Goal: Information Seeking & Learning: Learn about a topic

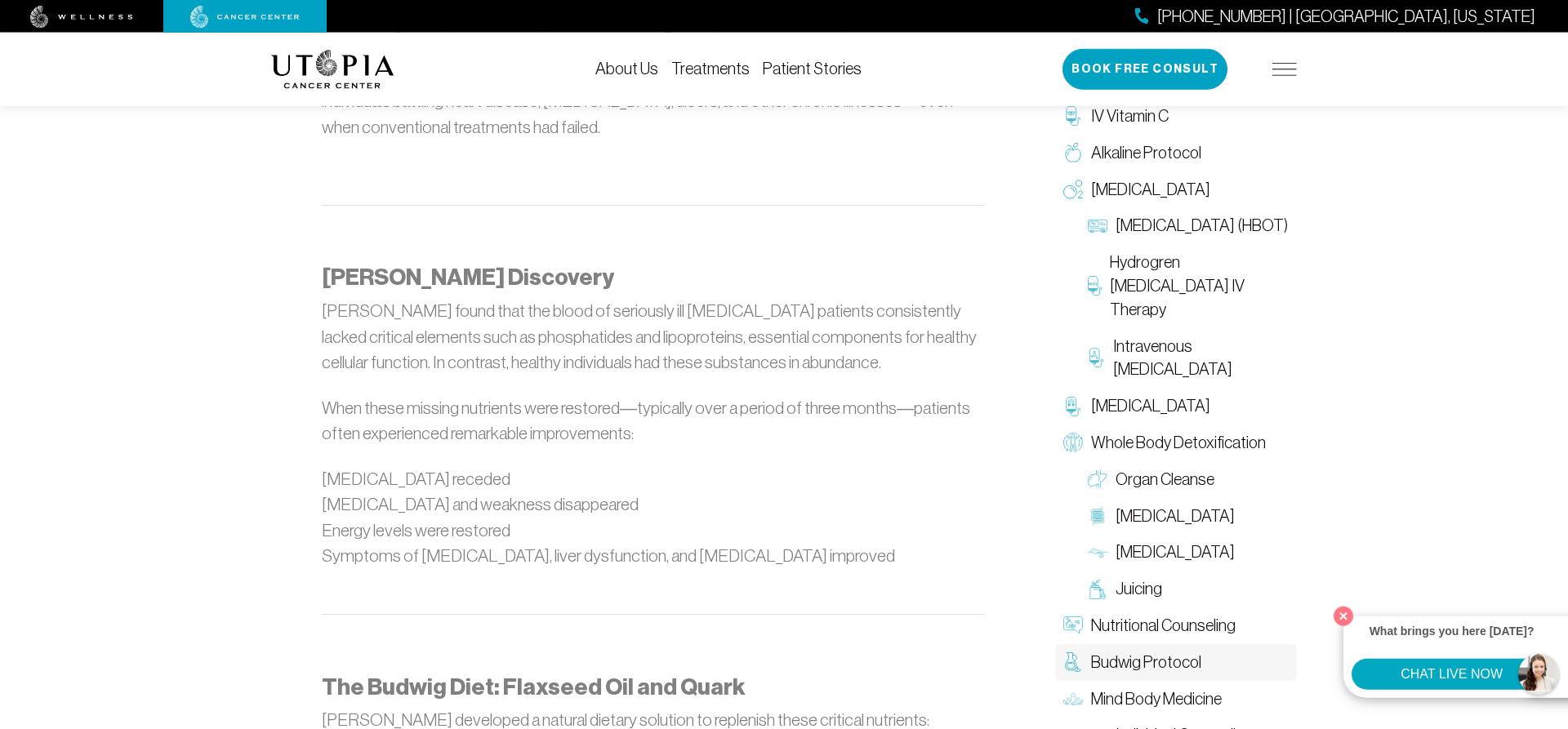
scroll to position [1117, 0]
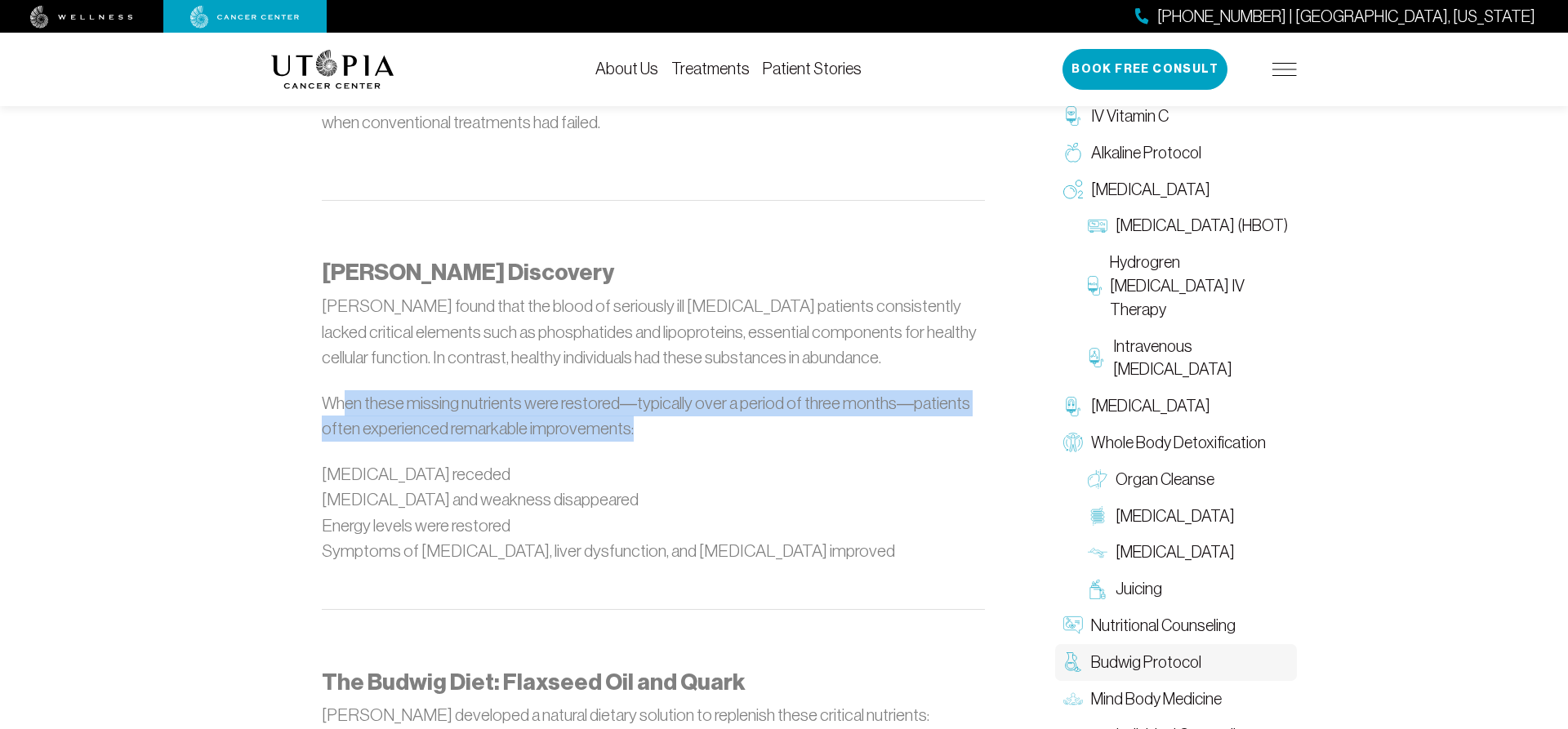
drag, startPoint x: 346, startPoint y: 316, endPoint x: 646, endPoint y: 344, distance: 301.3
click at [646, 390] on p "When these missing nutrients were restored—typically over a period of three mon…" at bounding box center [653, 415] width 663 height 52
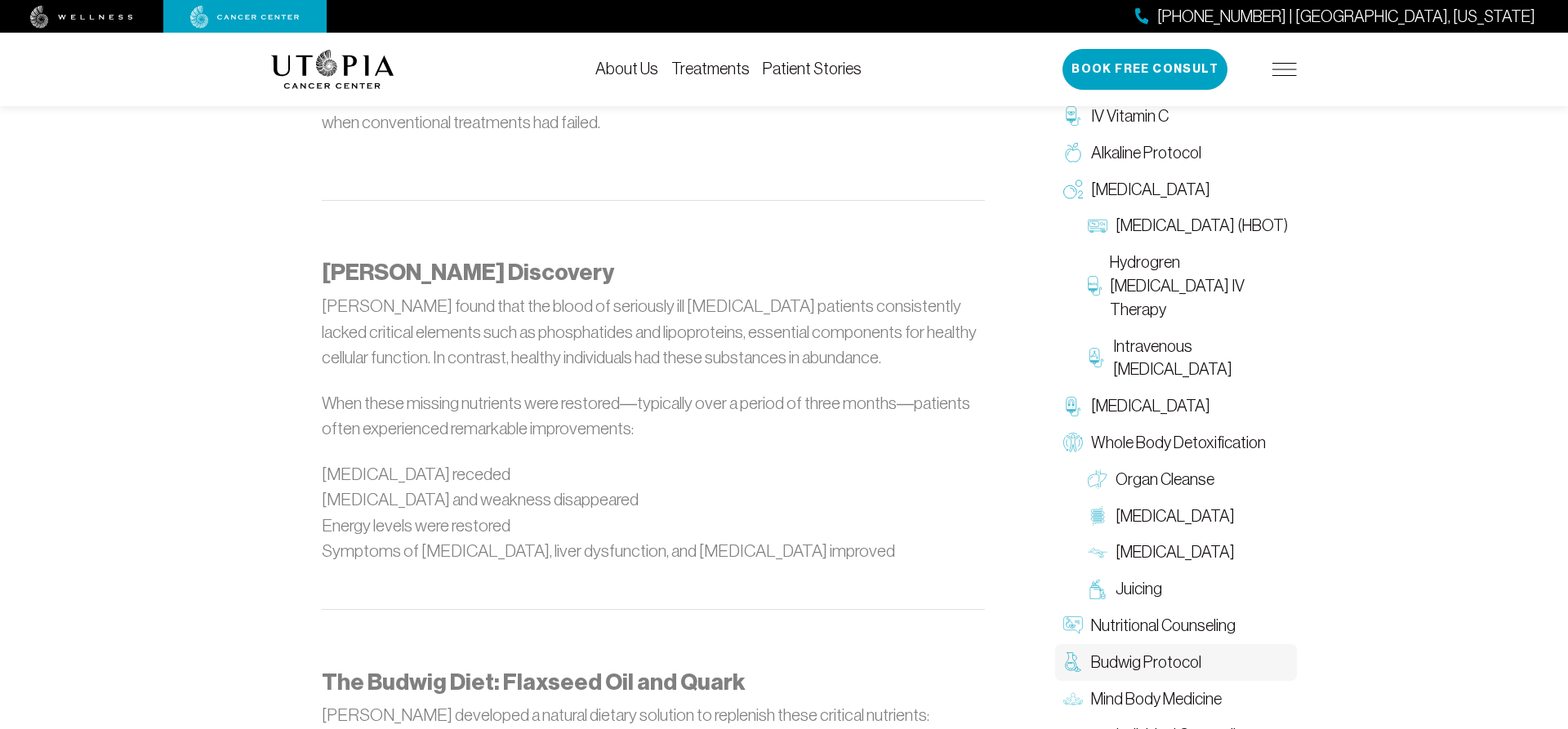
click at [646, 390] on p "When these missing nutrients were restored—typically over a period of three mon…" at bounding box center [653, 415] width 663 height 52
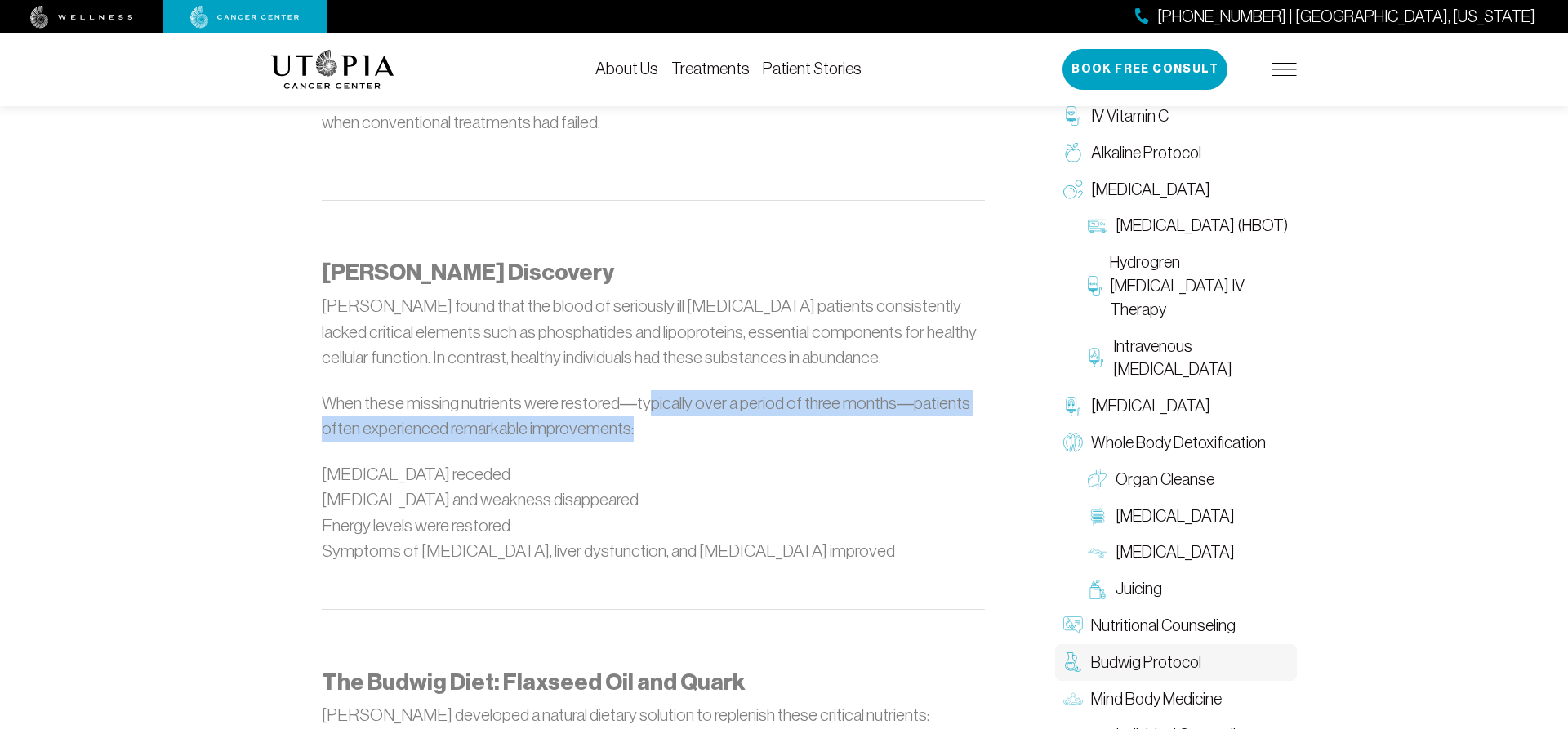
drag, startPoint x: 646, startPoint y: 326, endPoint x: 726, endPoint y: 358, distance: 86.2
click at [726, 390] on p "When these missing nutrients were restored—typically over a period of three mon…" at bounding box center [653, 415] width 663 height 52
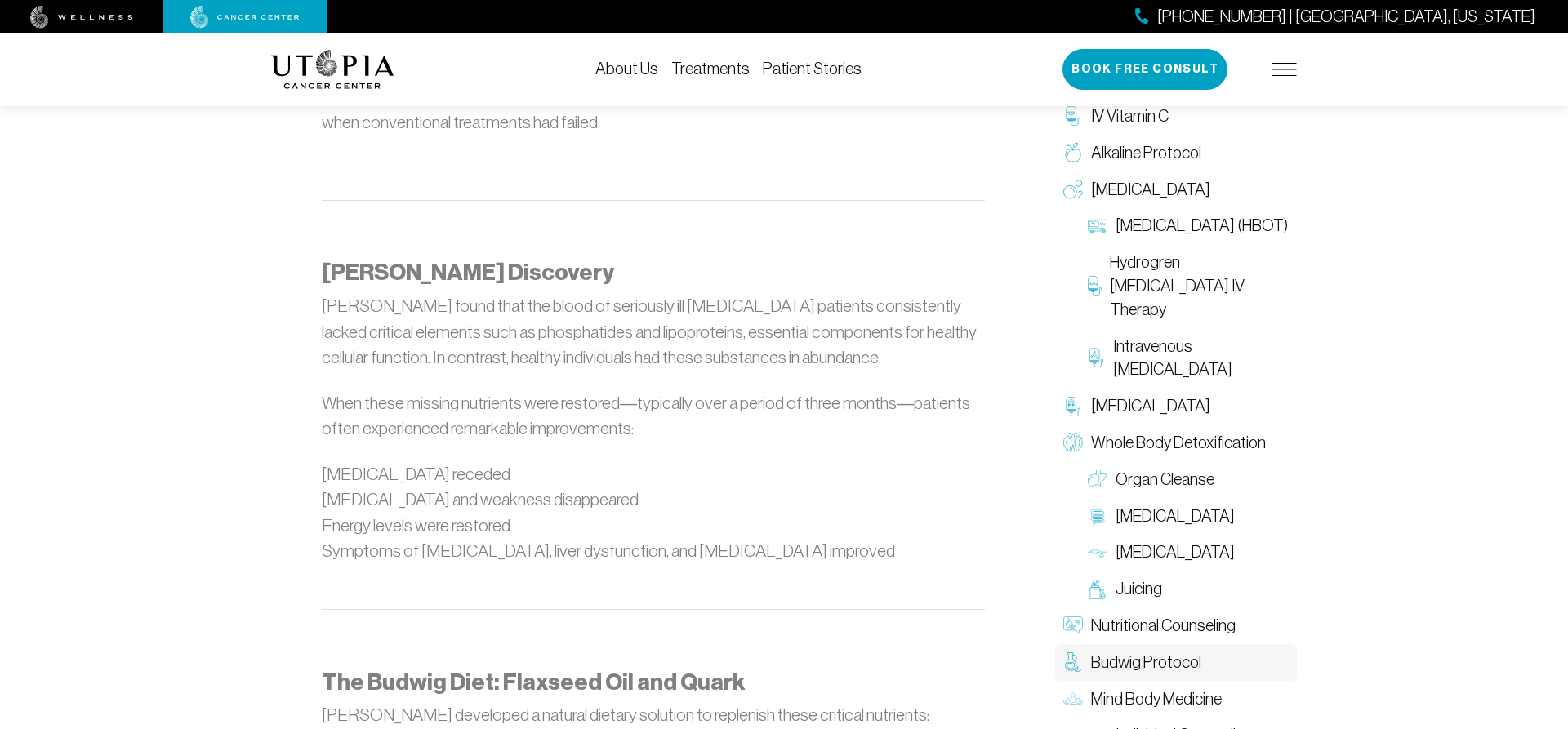
click at [726, 390] on p "When these missing nutrients were restored—typically over a period of three mon…" at bounding box center [653, 415] width 663 height 52
drag, startPoint x: 348, startPoint y: 427, endPoint x: 533, endPoint y: 426, distance: 185.0
click at [533, 487] on li "[MEDICAL_DATA] and weakness disappeared" at bounding box center [653, 500] width 663 height 26
drag, startPoint x: 350, startPoint y: 449, endPoint x: 485, endPoint y: 452, distance: 135.0
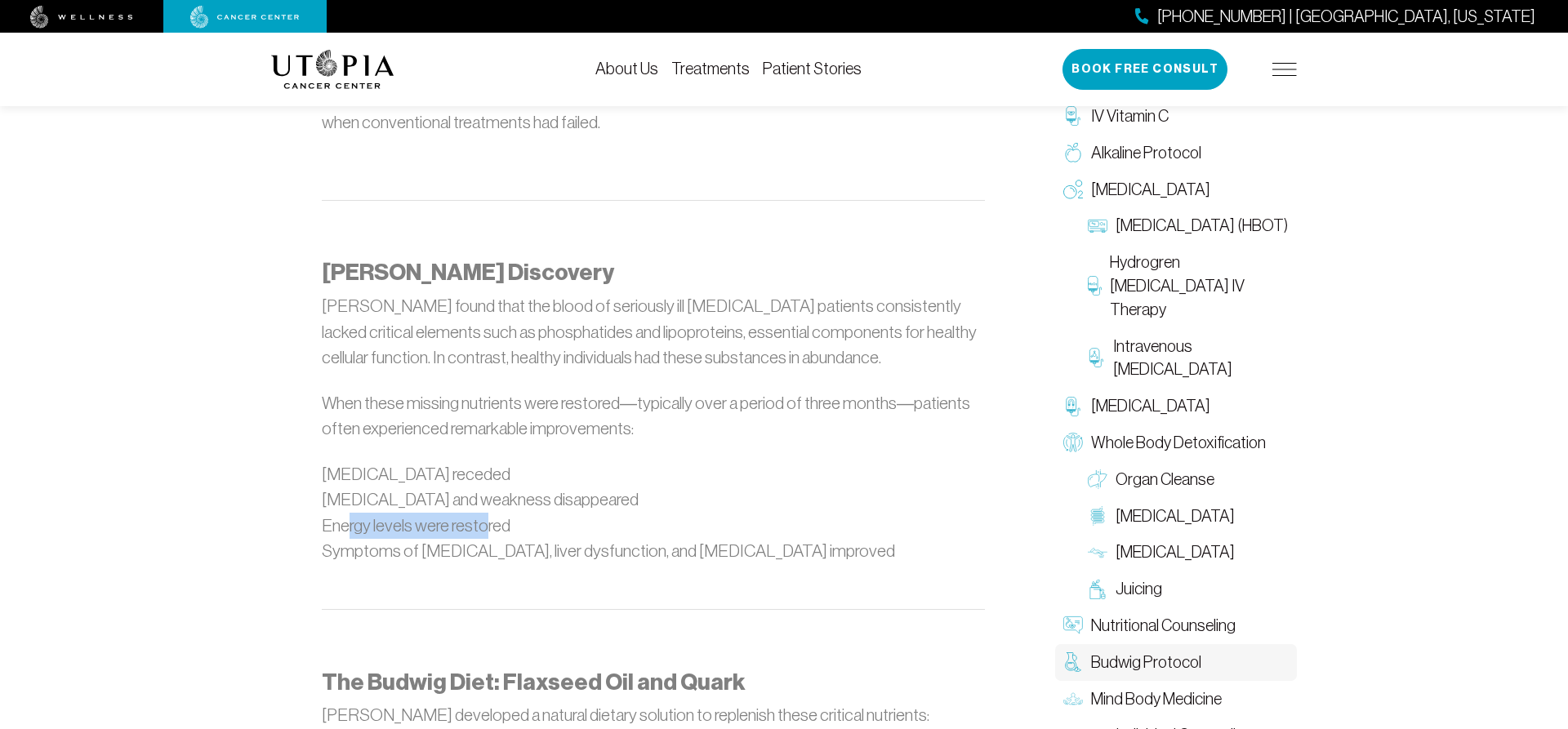
click at [485, 512] on li "Energy levels were restored" at bounding box center [653, 525] width 663 height 26
click at [472, 512] on li "Energy levels were restored" at bounding box center [653, 525] width 663 height 26
drag, startPoint x: 359, startPoint y: 473, endPoint x: 692, endPoint y: 471, distance: 333.0
click at [692, 538] on li "Symptoms of [MEDICAL_DATA], liver dysfunction, and [MEDICAL_DATA] improved" at bounding box center [653, 550] width 663 height 26
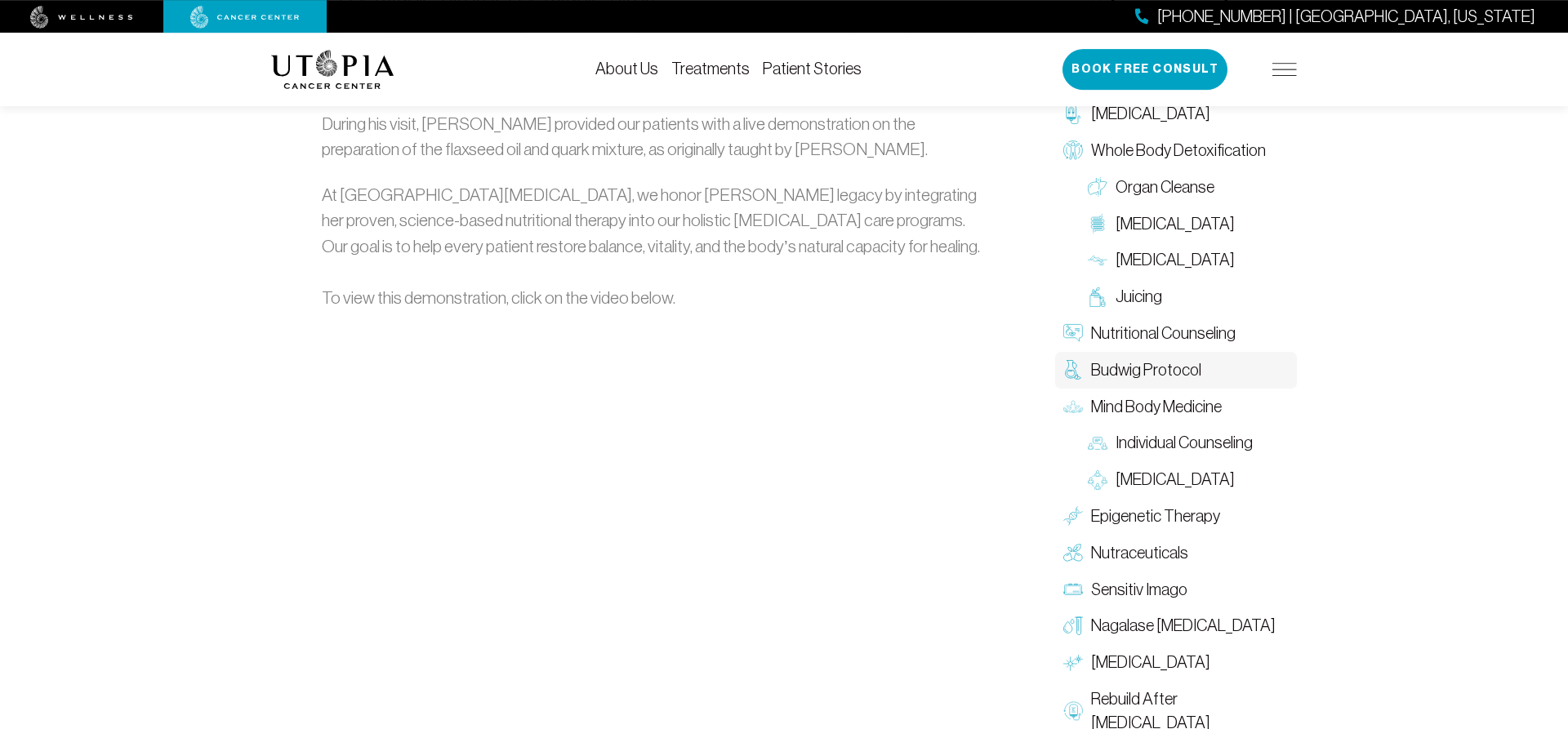
scroll to position [2327, 0]
